Goal: Navigation & Orientation: Go to known website

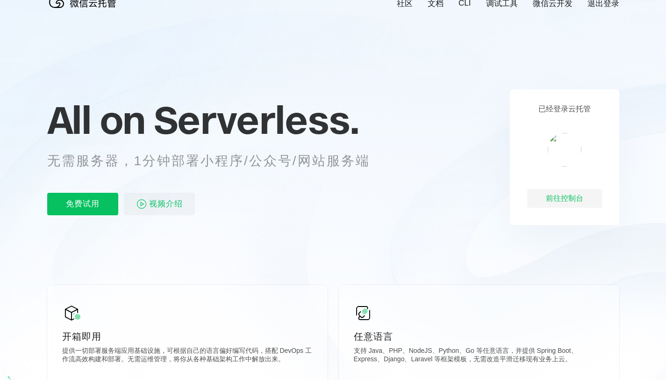
scroll to position [21, 0]
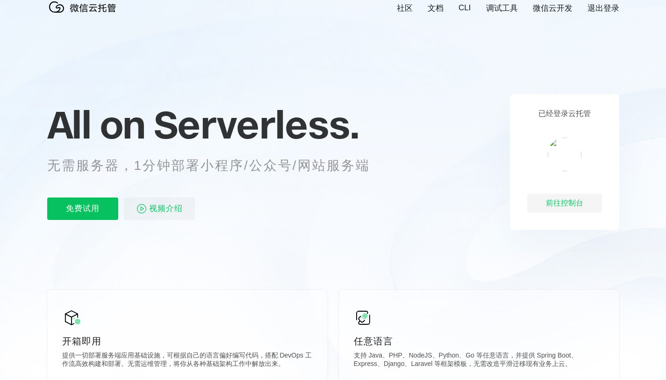
click at [600, 11] on link "退出登录" at bounding box center [604, 8] width 32 height 11
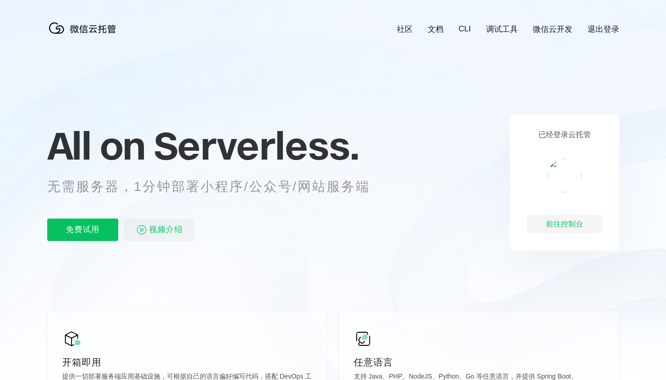
scroll to position [0, 1663]
click at [608, 33] on link "退出登录" at bounding box center [604, 29] width 32 height 11
click at [588, 216] on div "前往控制台" at bounding box center [565, 224] width 75 height 19
